Goal: Task Accomplishment & Management: Use online tool/utility

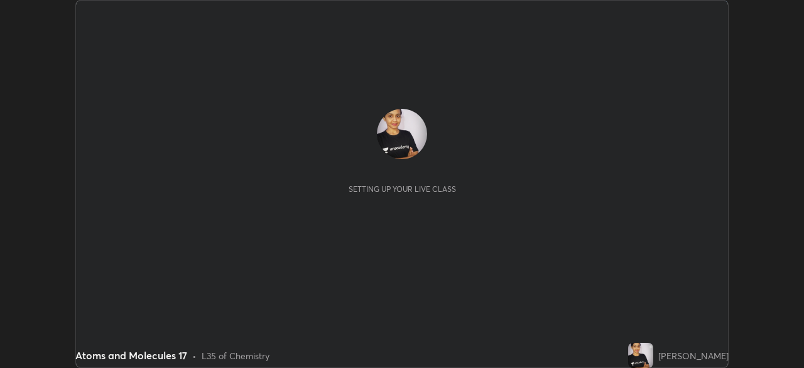
scroll to position [368, 804]
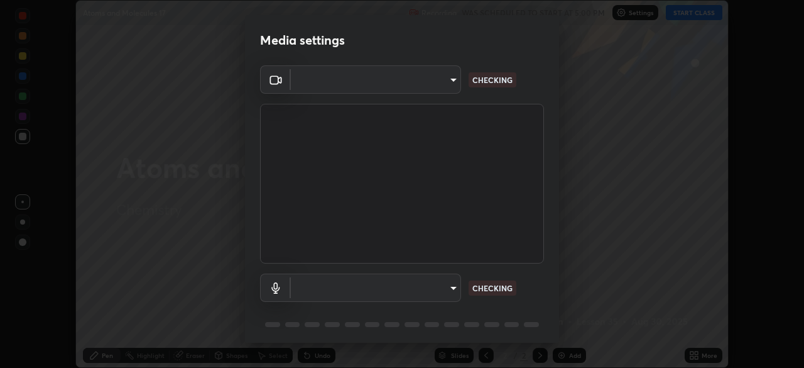
click at [444, 80] on body "Erase all Atoms and Molecules 17 Recording WAS SCHEDULED TO START AT 5:00 PM Se…" at bounding box center [402, 184] width 804 height 368
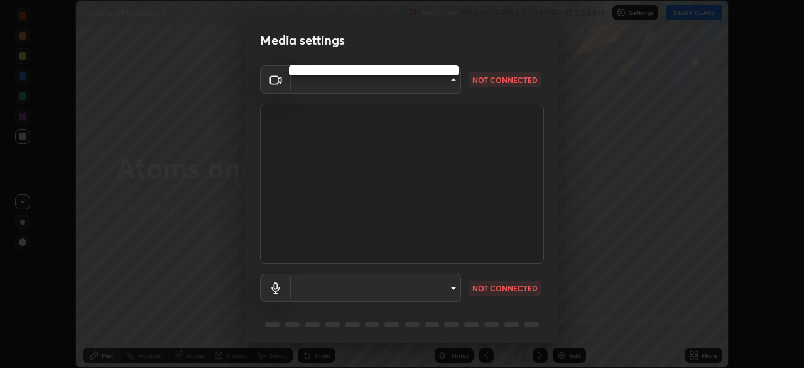
type input "51d019597c161c0694d5583d1f2c643560fde39fe8f4b4da8ea140d4d4830f4c"
type input "c6780f4c857a8b81e5497564d4ed67de36d612a8279d52ba4dbf449da7be3efb"
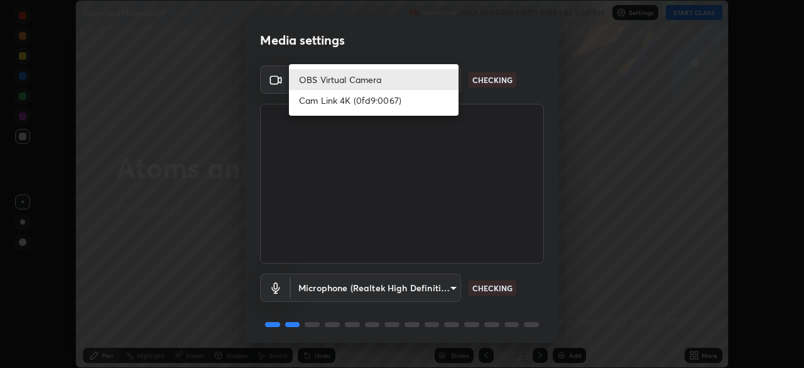
click at [385, 79] on li "OBS Virtual Camera" at bounding box center [374, 79] width 170 height 21
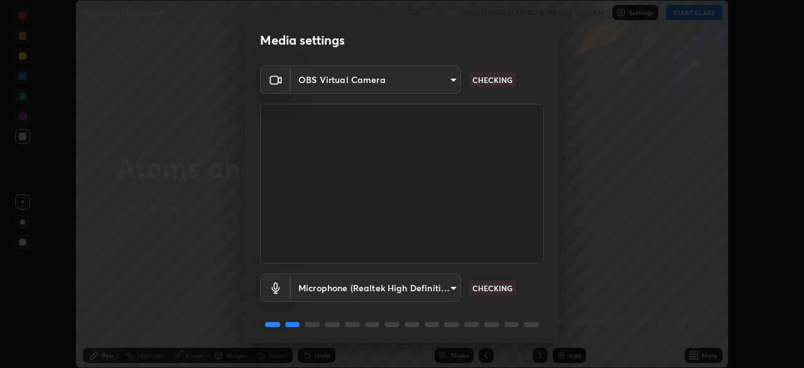
click at [447, 285] on body "Erase all Atoms and Molecules 17 Recording WAS SCHEDULED TO START AT 5:00 PM Se…" at bounding box center [402, 184] width 804 height 368
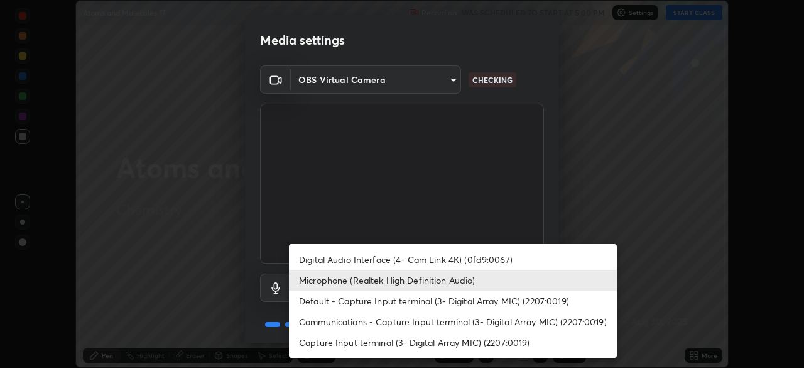
click at [410, 278] on li "Microphone (Realtek High Definition Audio)" at bounding box center [453, 280] width 328 height 21
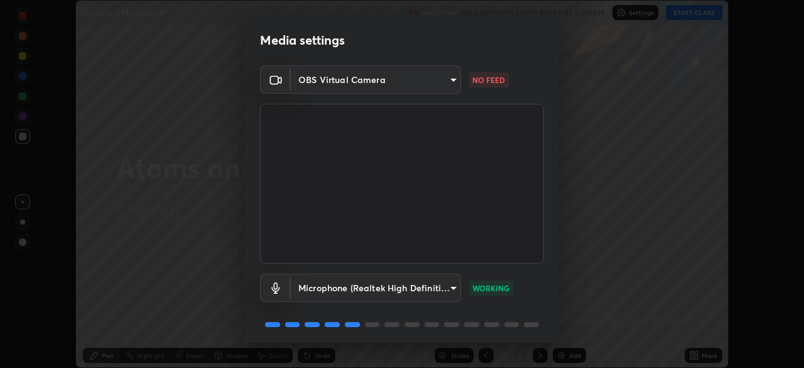
click at [450, 70] on body "Erase all Atoms and Molecules 17 Recording WAS SCHEDULED TO START AT 5:00 PM Se…" at bounding box center [402, 184] width 804 height 368
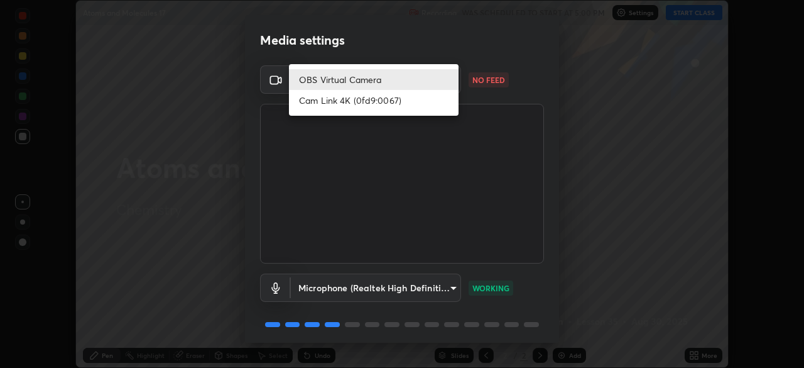
click at [408, 80] on li "OBS Virtual Camera" at bounding box center [374, 79] width 170 height 21
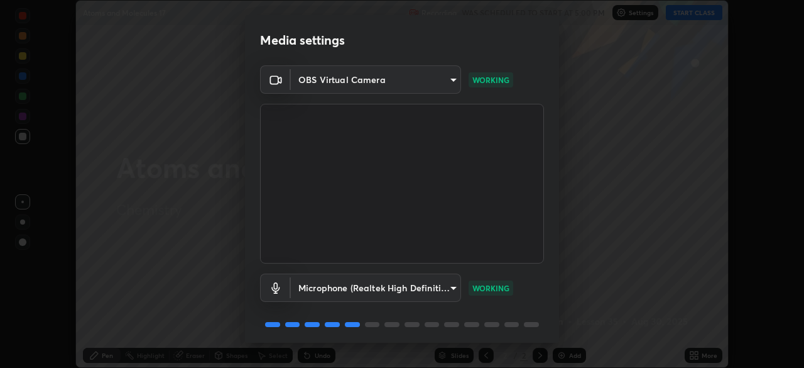
scroll to position [45, 0]
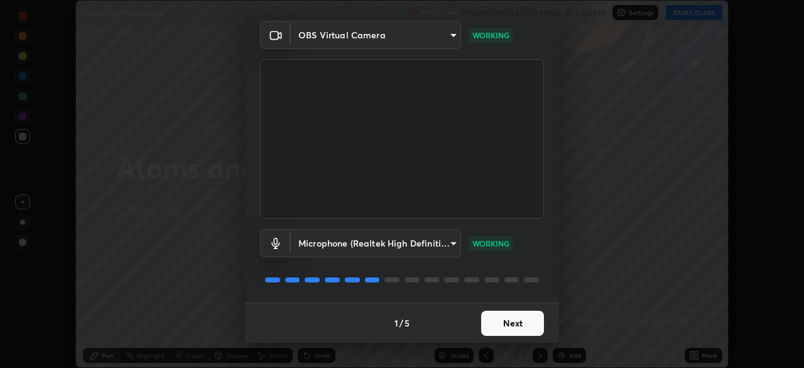
click at [509, 320] on button "Next" at bounding box center [512, 322] width 63 height 25
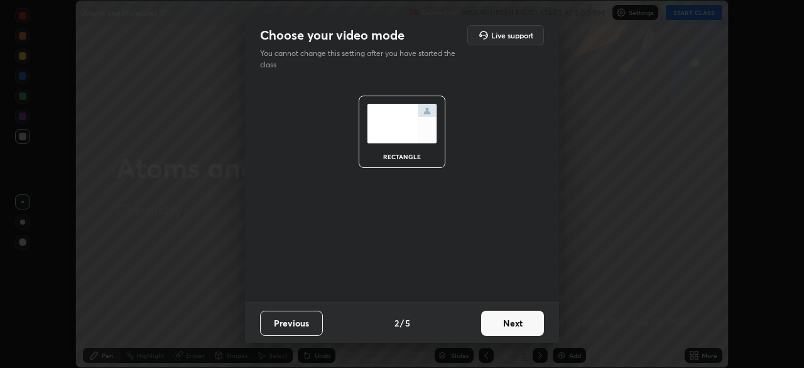
click at [508, 323] on button "Next" at bounding box center [512, 322] width 63 height 25
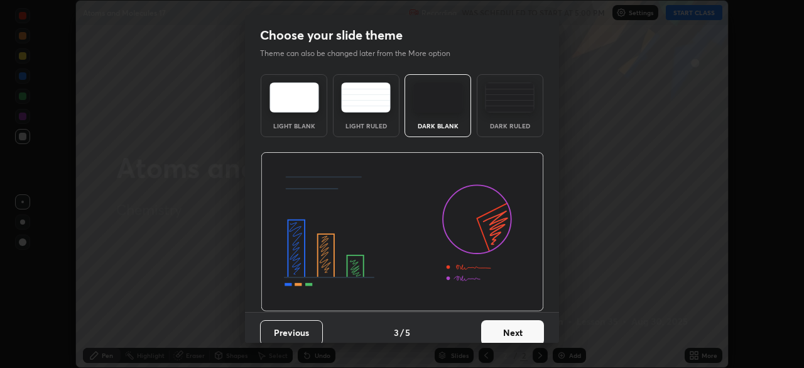
click at [506, 323] on button "Next" at bounding box center [512, 332] width 63 height 25
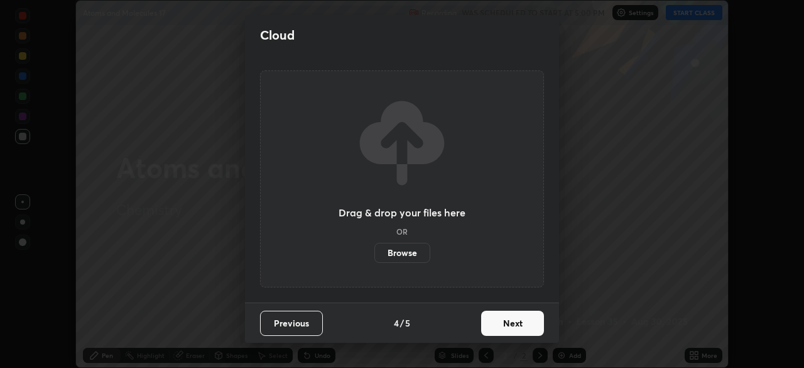
click at [503, 324] on button "Next" at bounding box center [512, 322] width 63 height 25
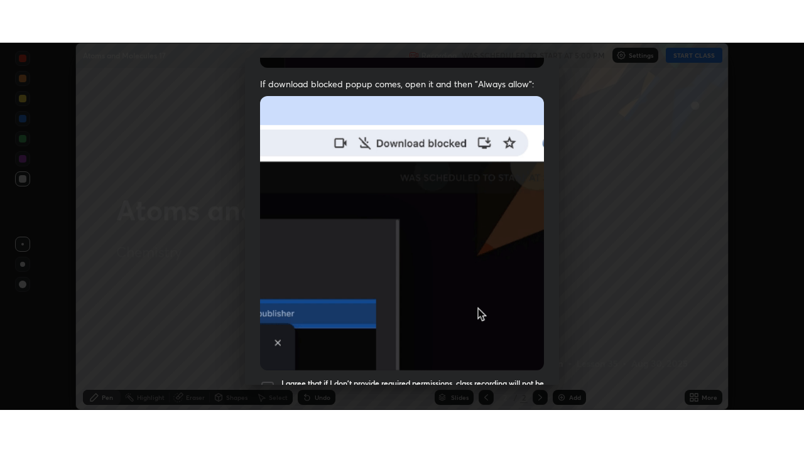
scroll to position [301, 0]
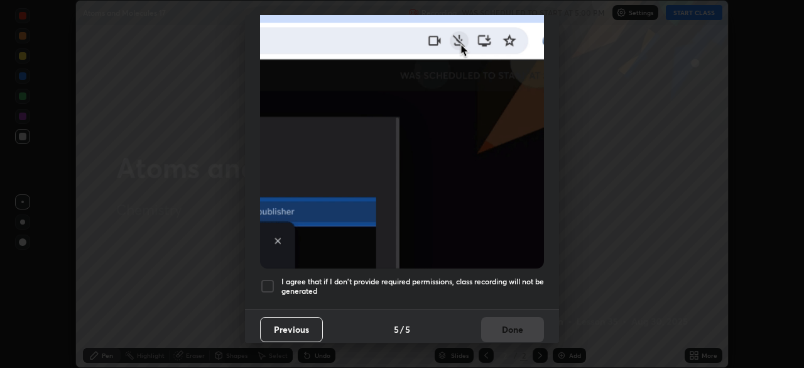
click at [264, 281] on div at bounding box center [267, 285] width 15 height 15
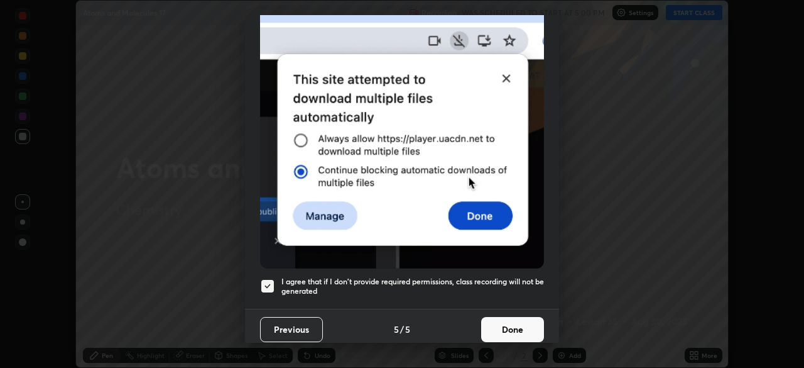
click at [500, 322] on button "Done" at bounding box center [512, 329] width 63 height 25
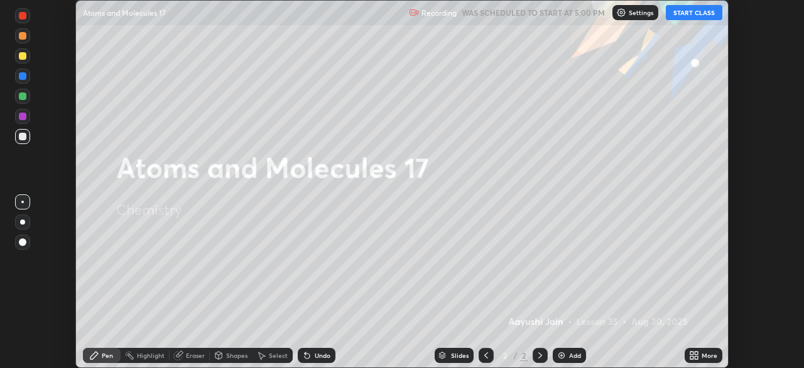
click at [692, 355] on icon at bounding box center [694, 355] width 10 height 10
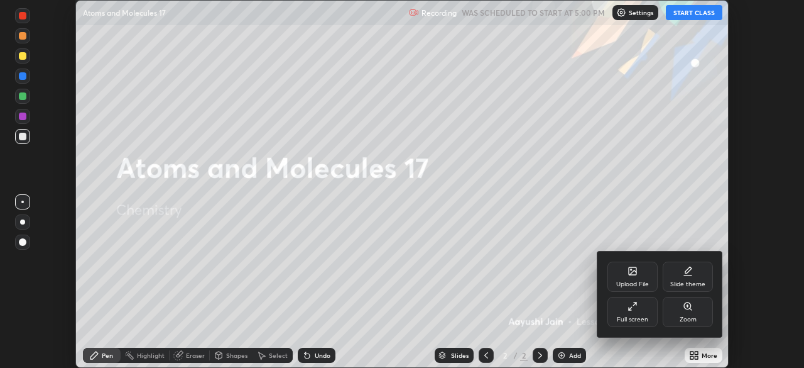
click at [635, 314] on div "Full screen" at bounding box center [633, 312] width 50 height 30
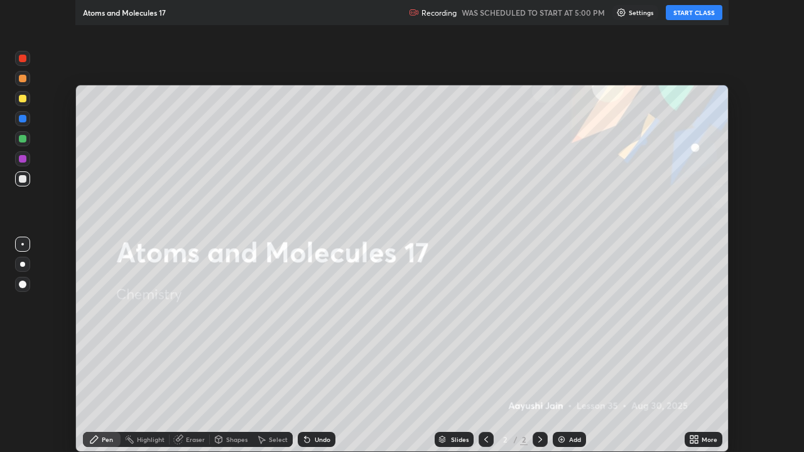
scroll to position [452, 804]
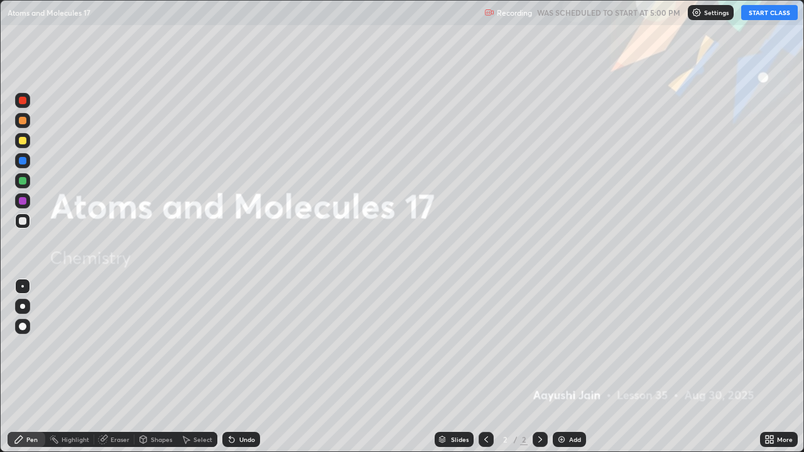
click at [569, 367] on div "Add" at bounding box center [575, 440] width 12 height 6
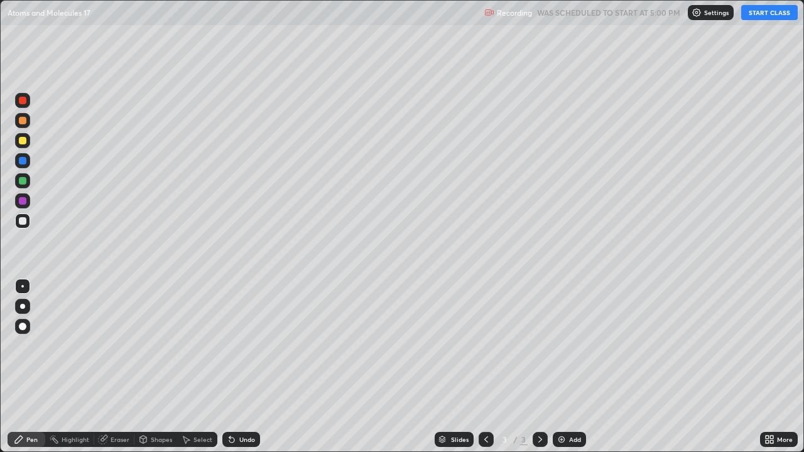
click at [753, 11] on button "START CLASS" at bounding box center [769, 12] width 57 height 15
click at [486, 367] on icon at bounding box center [486, 440] width 10 height 10
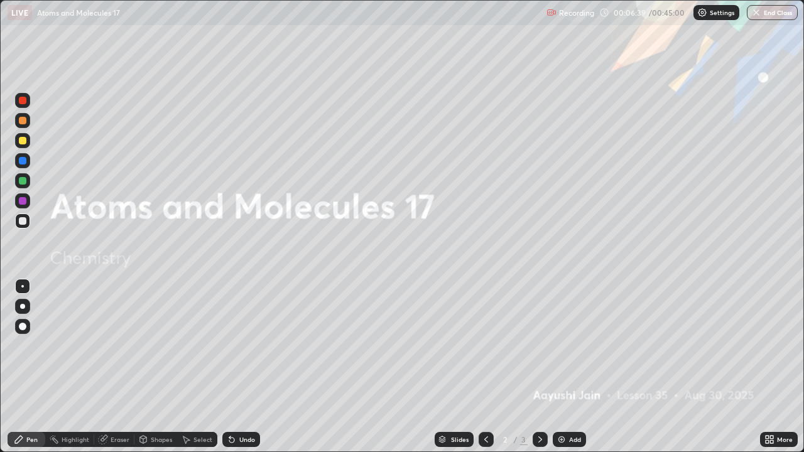
click at [68, 367] on div "Highlight" at bounding box center [69, 439] width 49 height 15
click at [562, 367] on img at bounding box center [562, 440] width 10 height 10
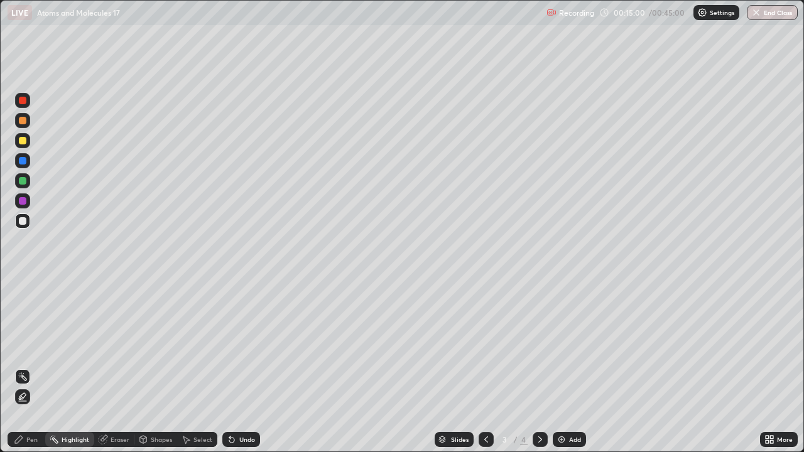
click at [33, 367] on div "Pen" at bounding box center [31, 440] width 11 height 6
click at [23, 307] on div at bounding box center [22, 306] width 5 height 5
click at [575, 367] on div "Add" at bounding box center [575, 440] width 12 height 6
click at [539, 367] on icon at bounding box center [540, 440] width 10 height 10
click at [566, 367] on div "Add" at bounding box center [569, 439] width 33 height 15
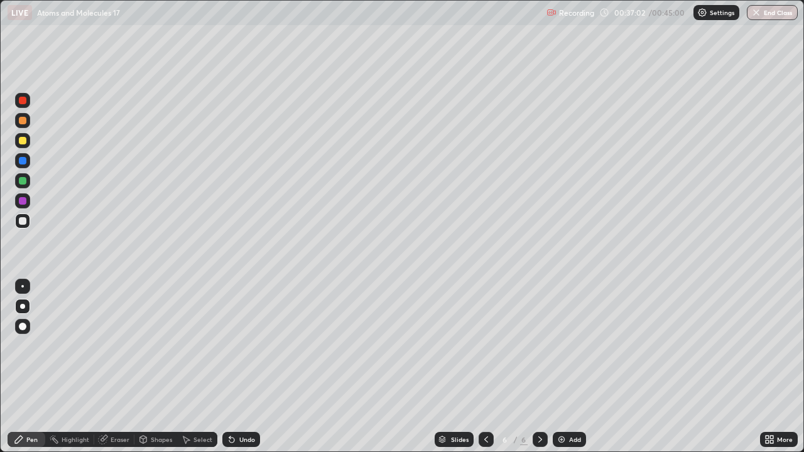
click at [28, 146] on div at bounding box center [22, 140] width 15 height 15
click at [539, 367] on icon at bounding box center [540, 440] width 10 height 10
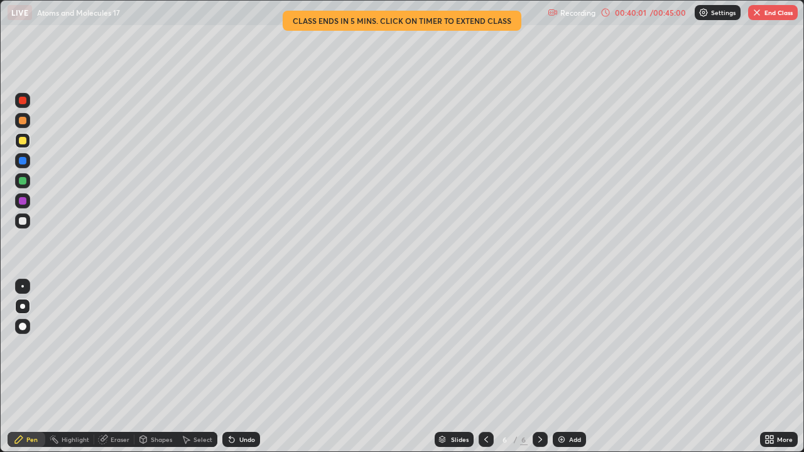
click at [569, 367] on div "Add" at bounding box center [569, 439] width 33 height 15
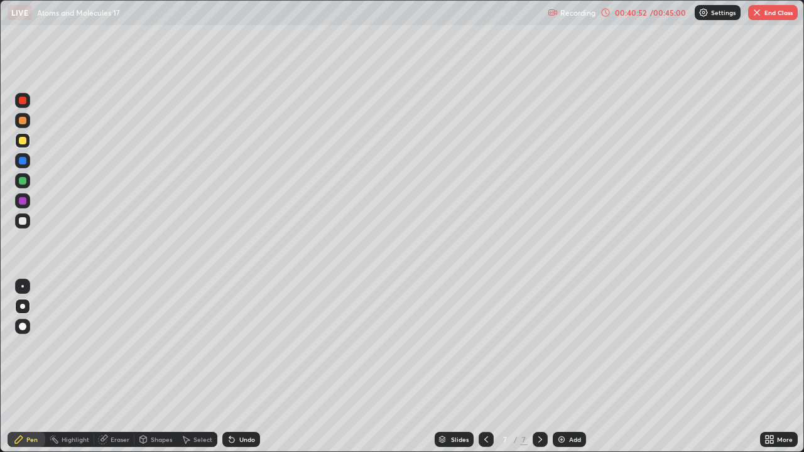
click at [773, 16] on button "End Class" at bounding box center [773, 12] width 50 height 15
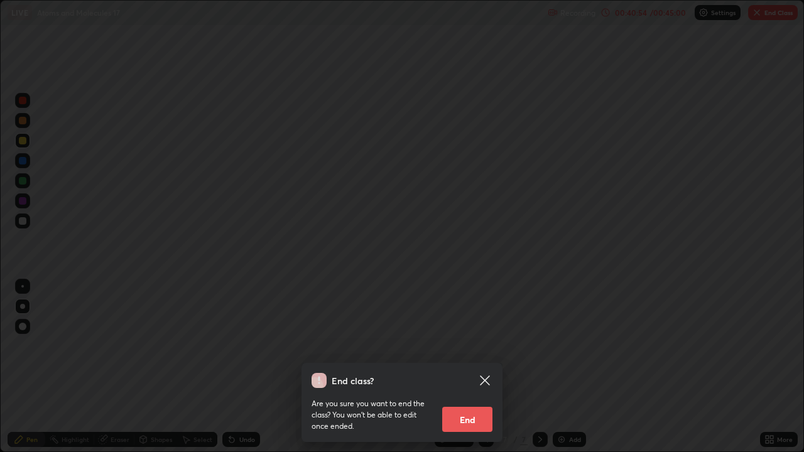
click at [471, 367] on button "End" at bounding box center [467, 419] width 50 height 25
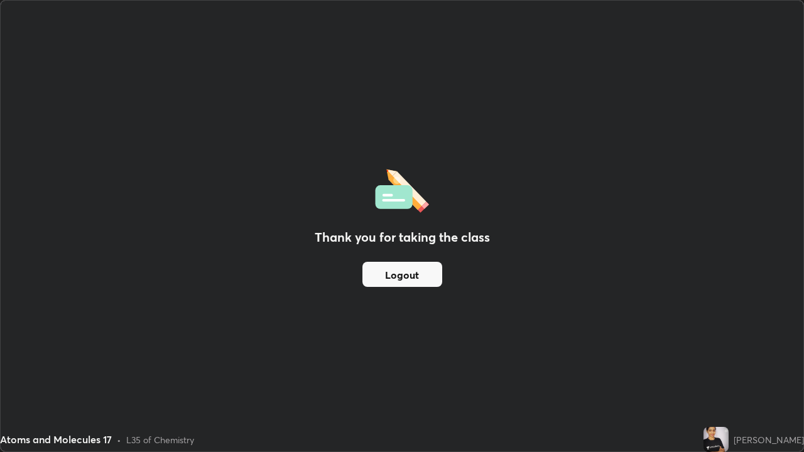
click at [405, 272] on button "Logout" at bounding box center [403, 274] width 80 height 25
click at [403, 280] on button "Logout" at bounding box center [403, 274] width 80 height 25
click at [400, 273] on button "Logout" at bounding box center [403, 274] width 80 height 25
click at [408, 271] on button "Logout" at bounding box center [403, 274] width 80 height 25
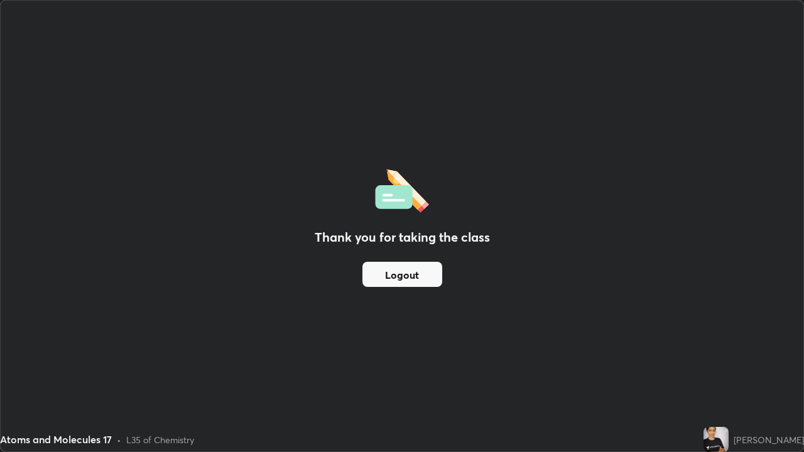
click at [729, 367] on img at bounding box center [716, 439] width 25 height 25
click at [422, 273] on button "Logout" at bounding box center [403, 274] width 80 height 25
